Goal: Register for event/course

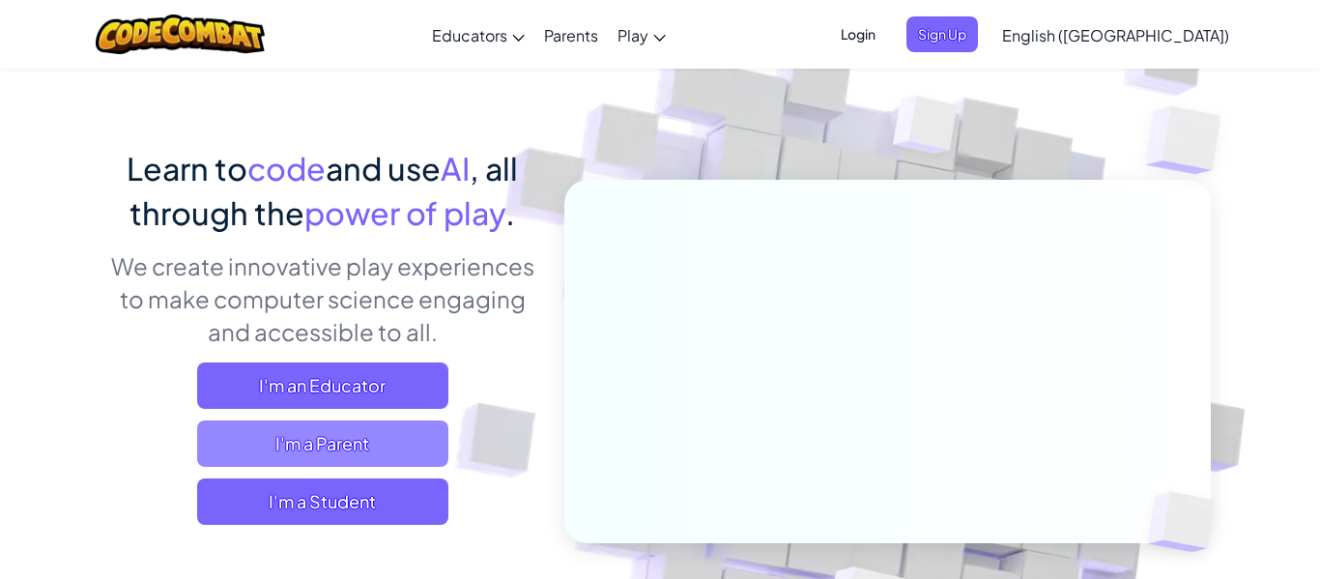
scroll to position [92, 0]
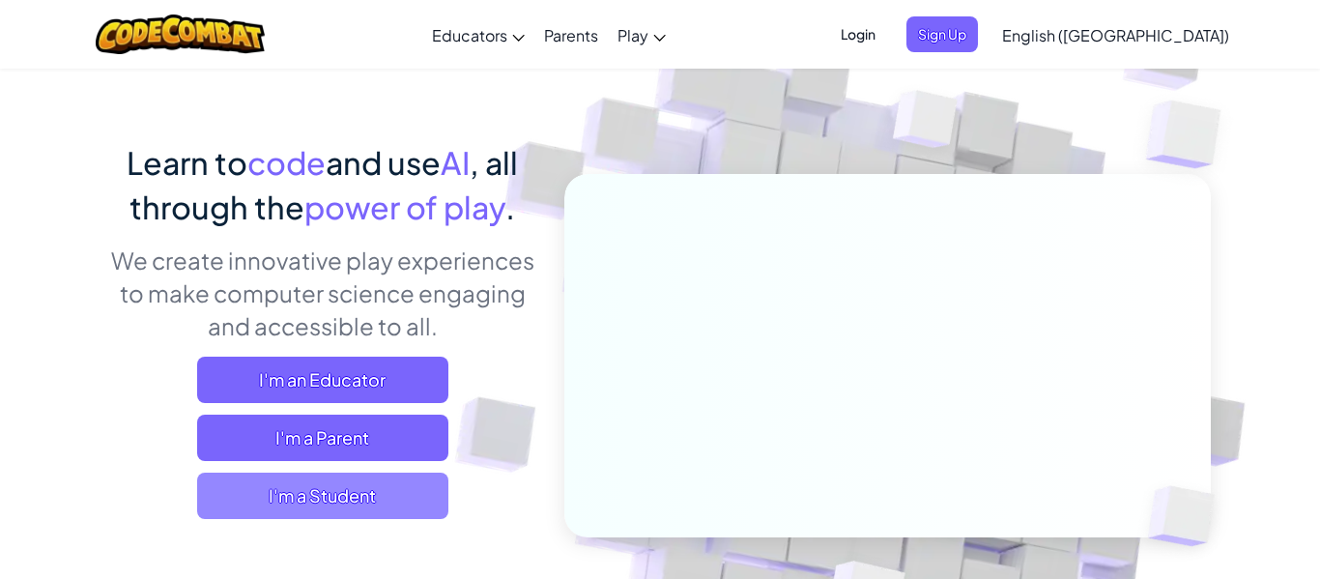
click at [331, 503] on span "I'm a Student" at bounding box center [322, 496] width 251 height 46
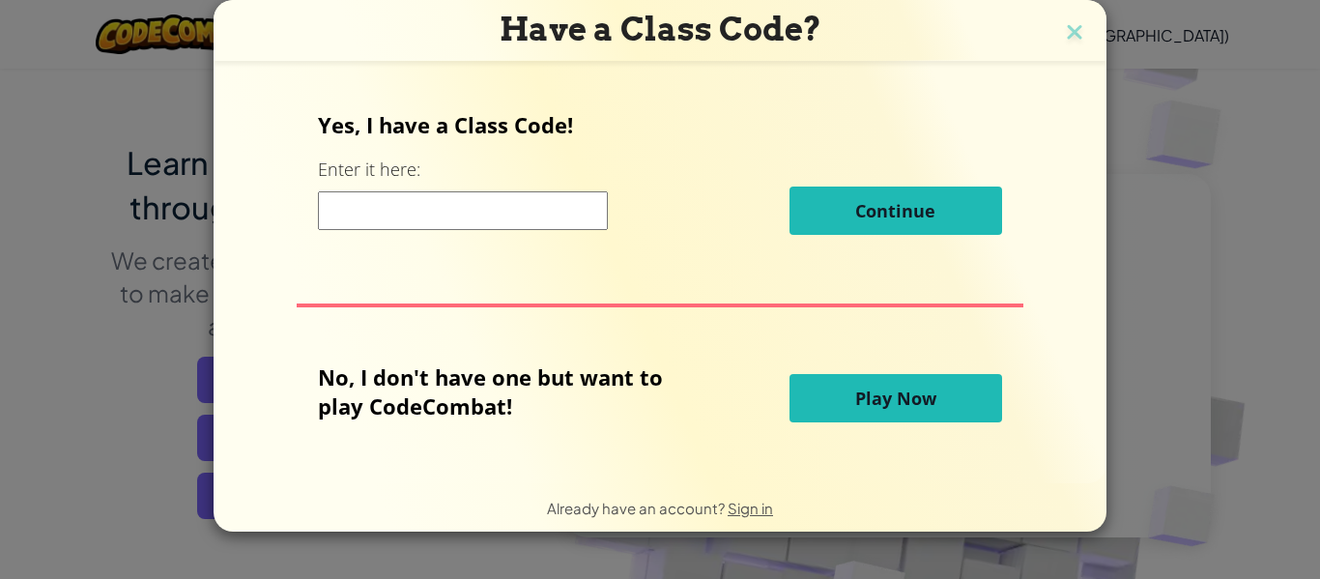
click at [490, 211] on input at bounding box center [463, 210] width 290 height 39
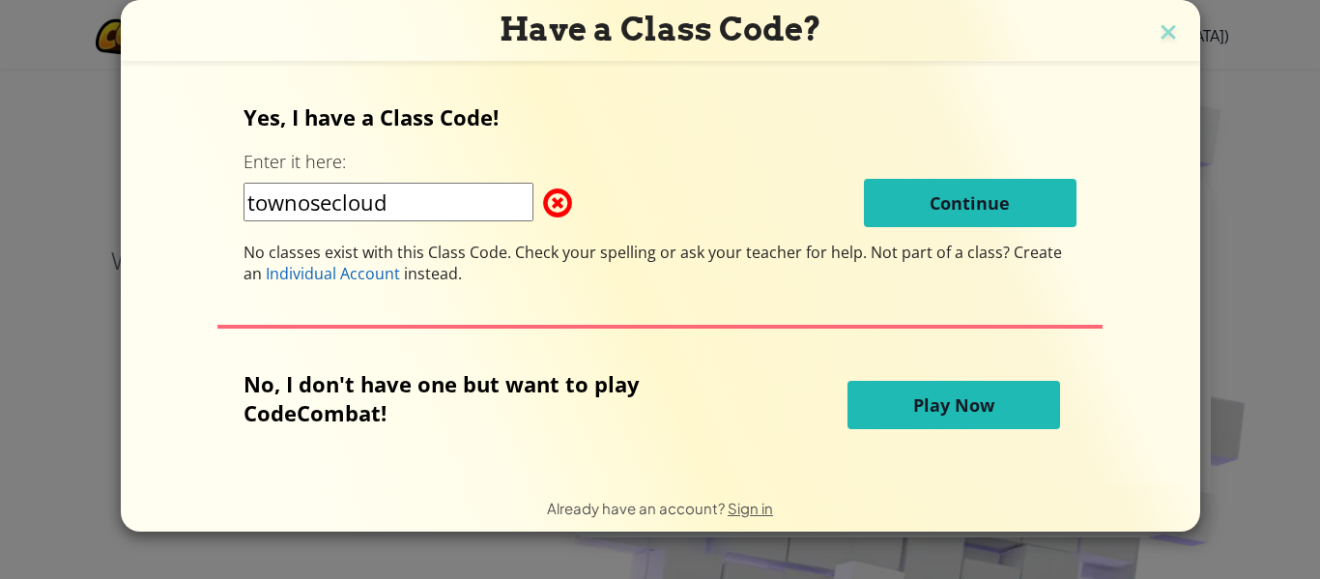
type input "townnosecloud"
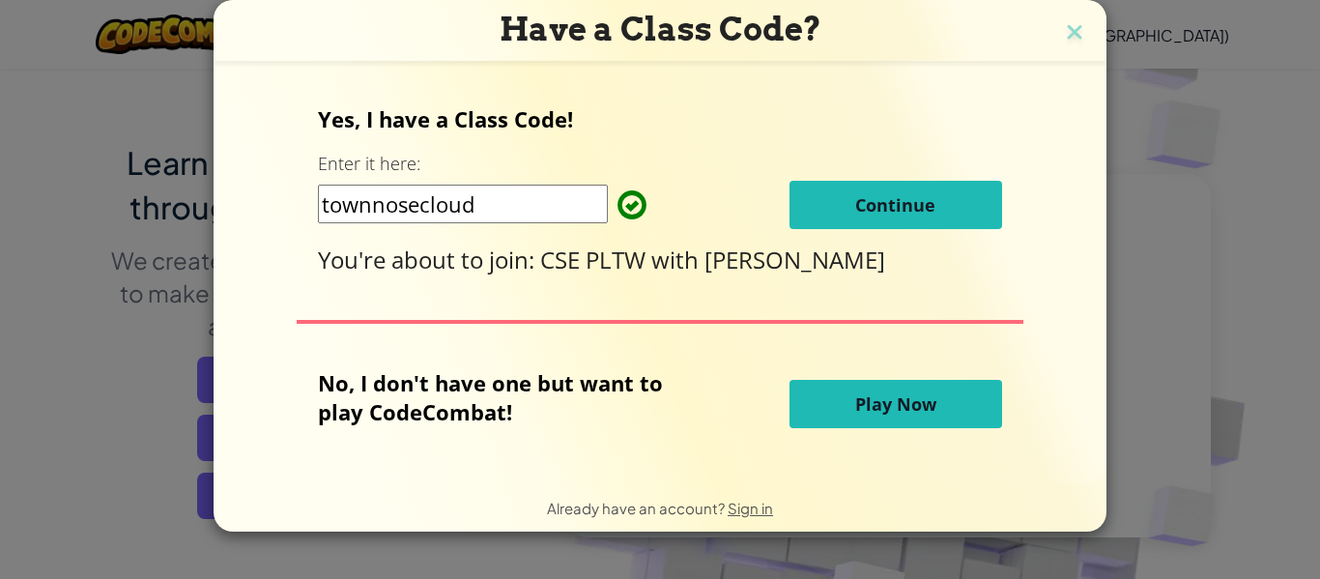
click at [897, 207] on span "Continue" at bounding box center [895, 204] width 80 height 23
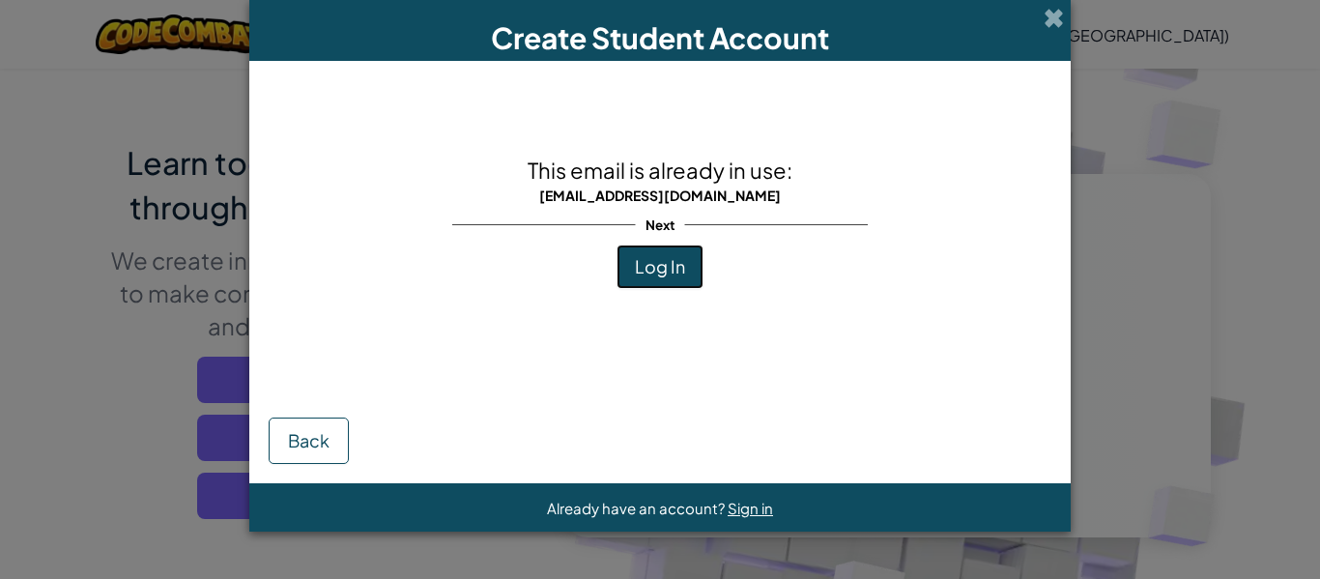
click at [624, 254] on button "Log In" at bounding box center [660, 266] width 87 height 44
